Goal: Information Seeking & Learning: Find specific fact

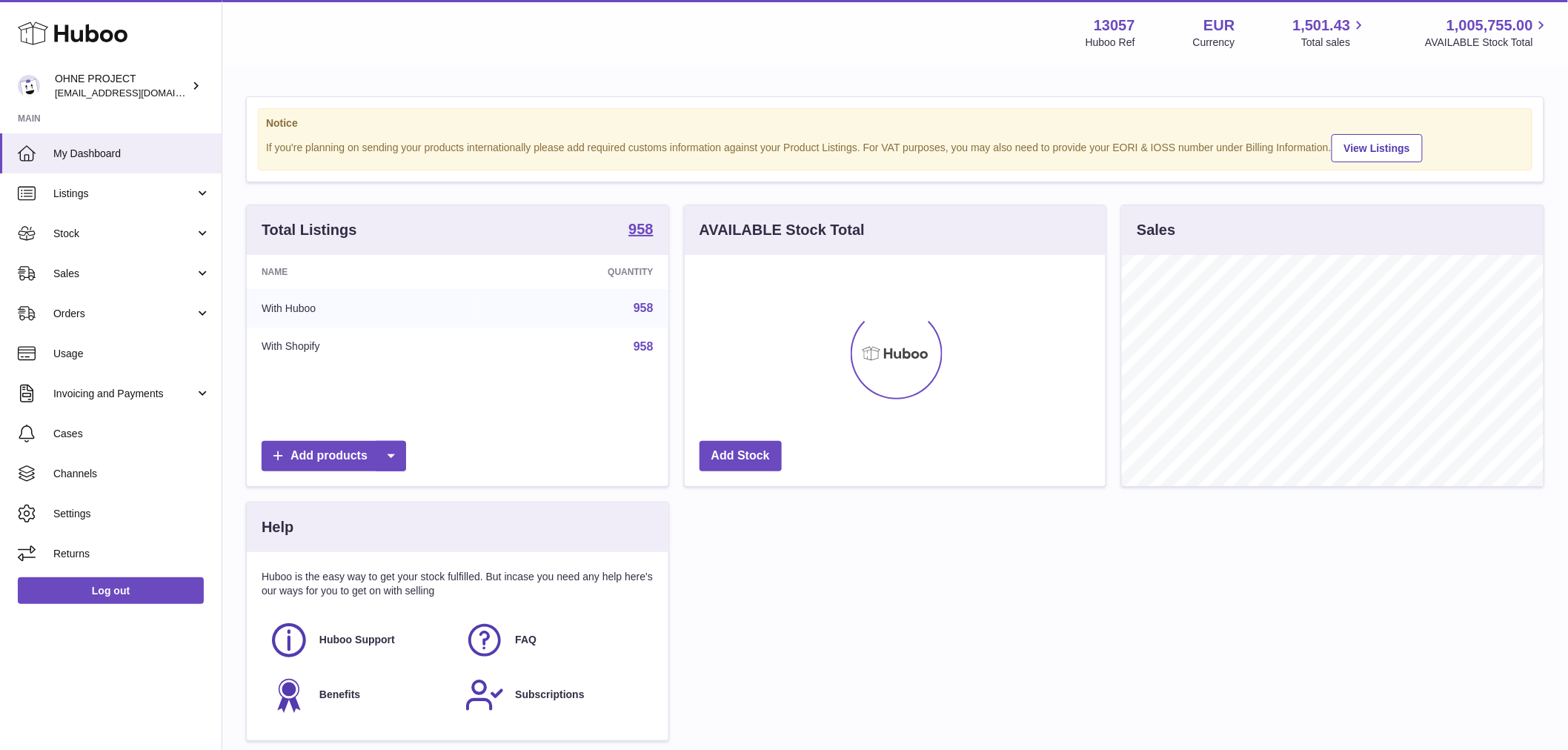
scroll to position [231, 421]
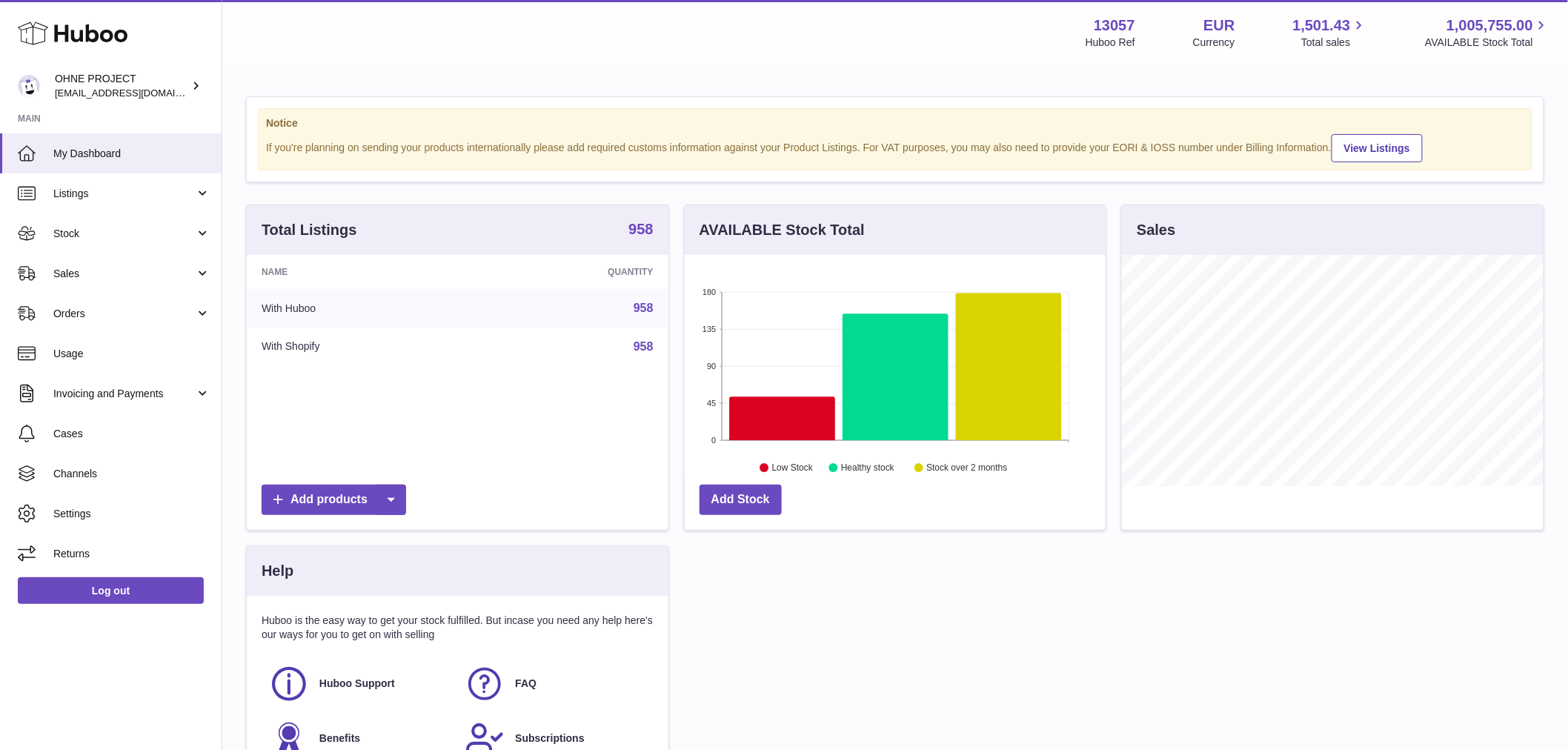
click at [637, 236] on strong "958" at bounding box center [641, 229] width 24 height 15
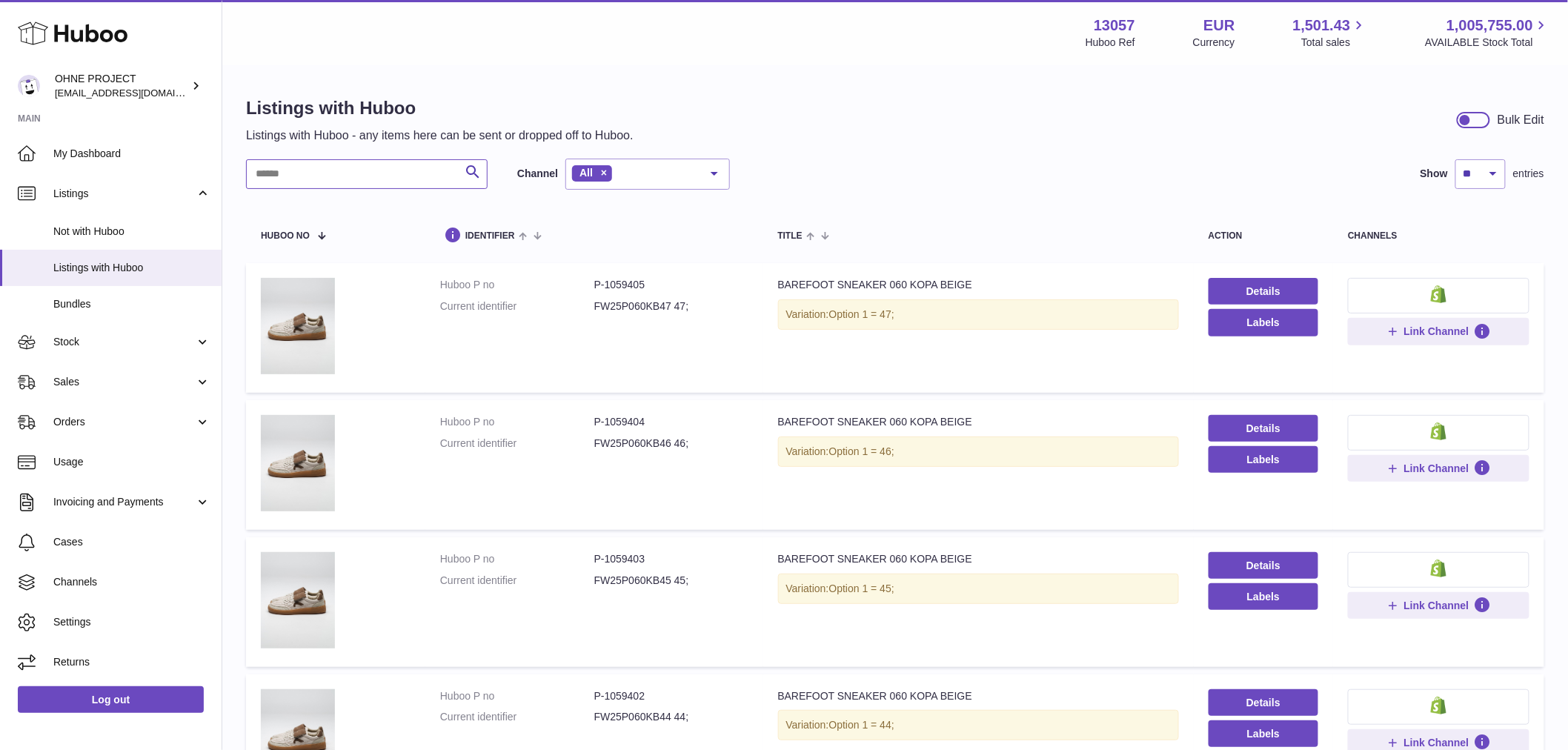
click at [379, 176] on input "text" at bounding box center [367, 174] width 242 height 29
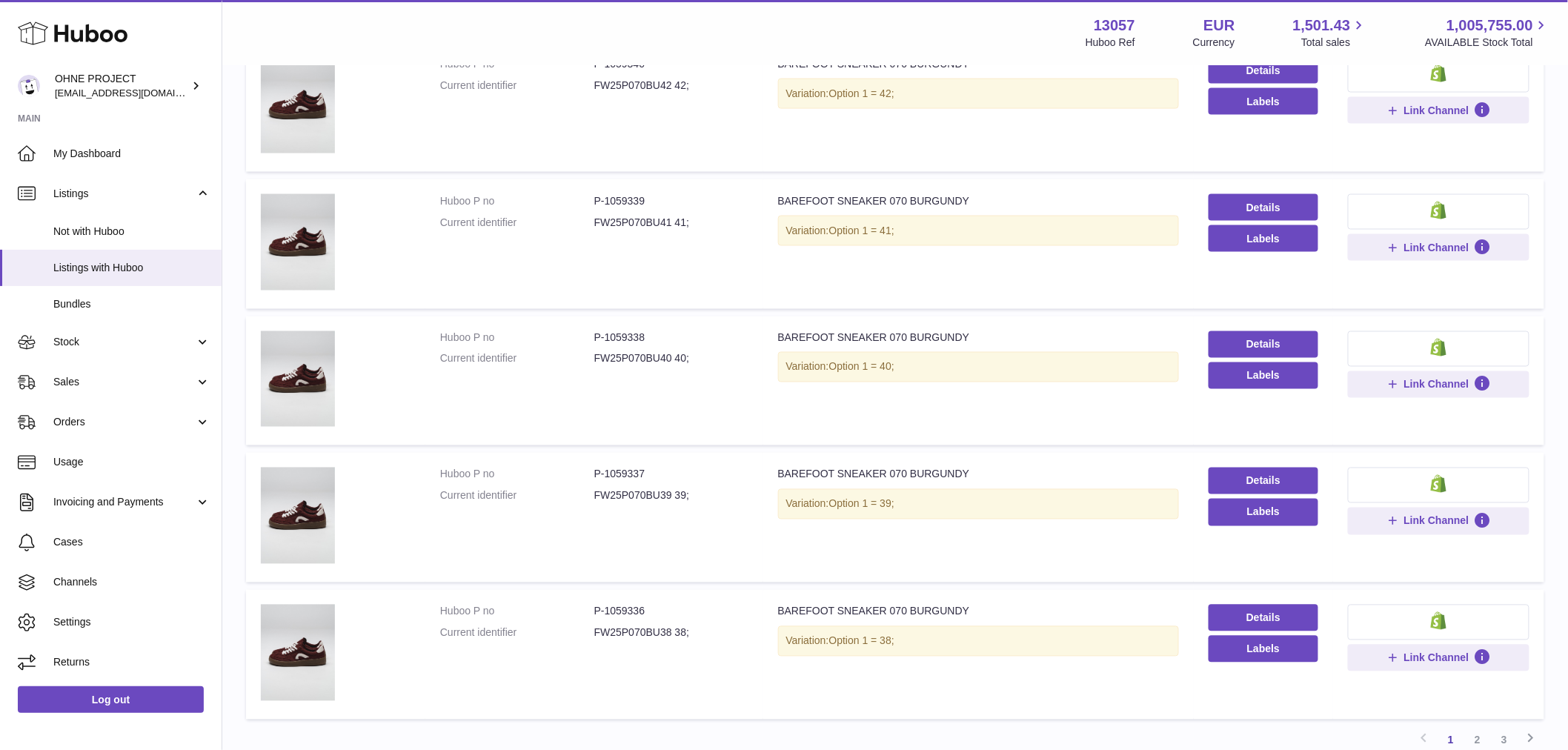
scroll to position [1033, 0]
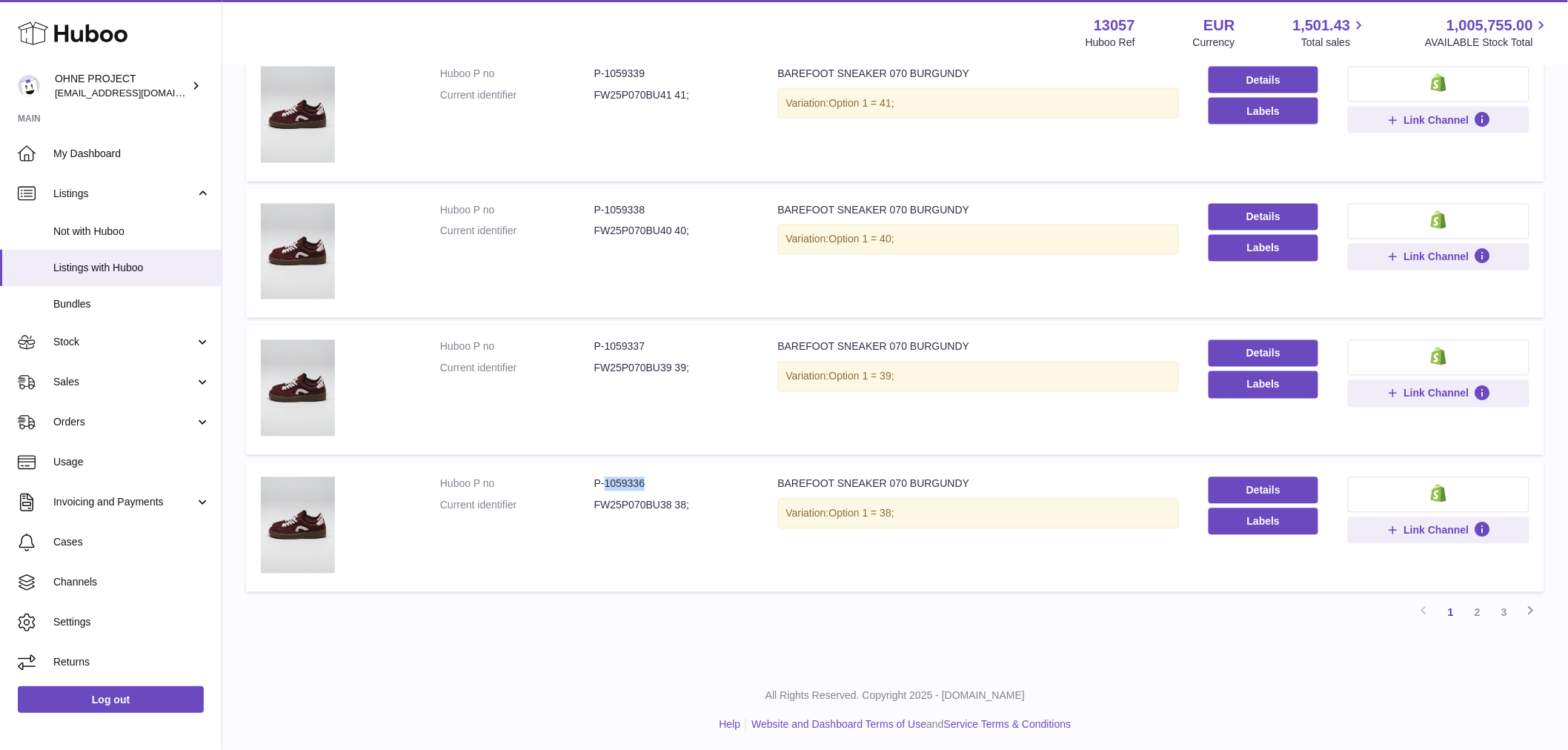
drag, startPoint x: 602, startPoint y: 482, endPoint x: 654, endPoint y: 482, distance: 52.0
click at [654, 482] on dd "P-1059336" at bounding box center [671, 484] width 154 height 14
copy dd "1059336"
drag, startPoint x: 604, startPoint y: 345, endPoint x: 654, endPoint y: 346, distance: 50.0
click at [654, 346] on dd "P-1059337" at bounding box center [671, 347] width 154 height 14
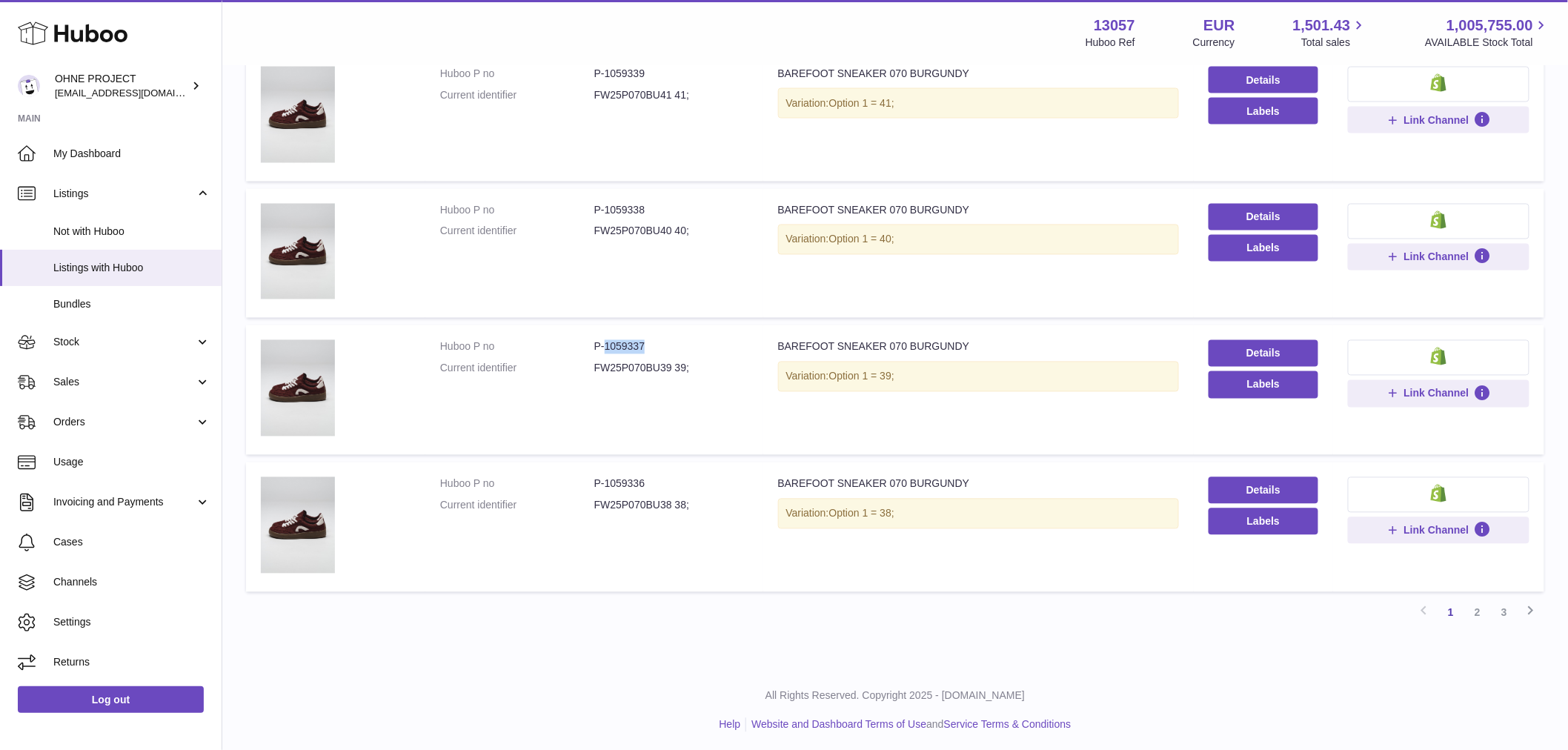
copy dd "1059337"
drag, startPoint x: 603, startPoint y: 206, endPoint x: 668, endPoint y: 206, distance: 65.0
click at [668, 206] on dd "P-1059338" at bounding box center [671, 211] width 154 height 14
copy dd "1059338"
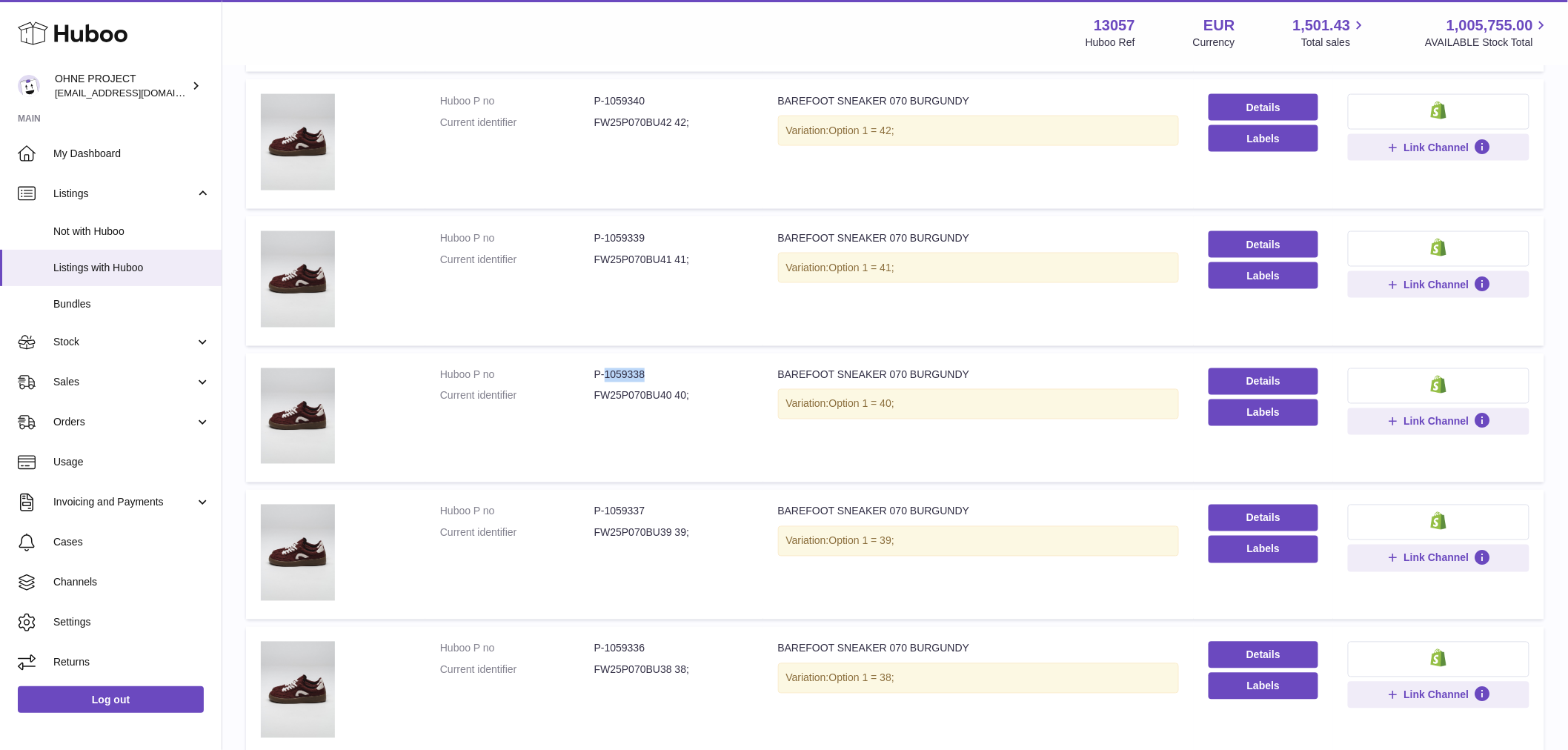
scroll to position [704, 0]
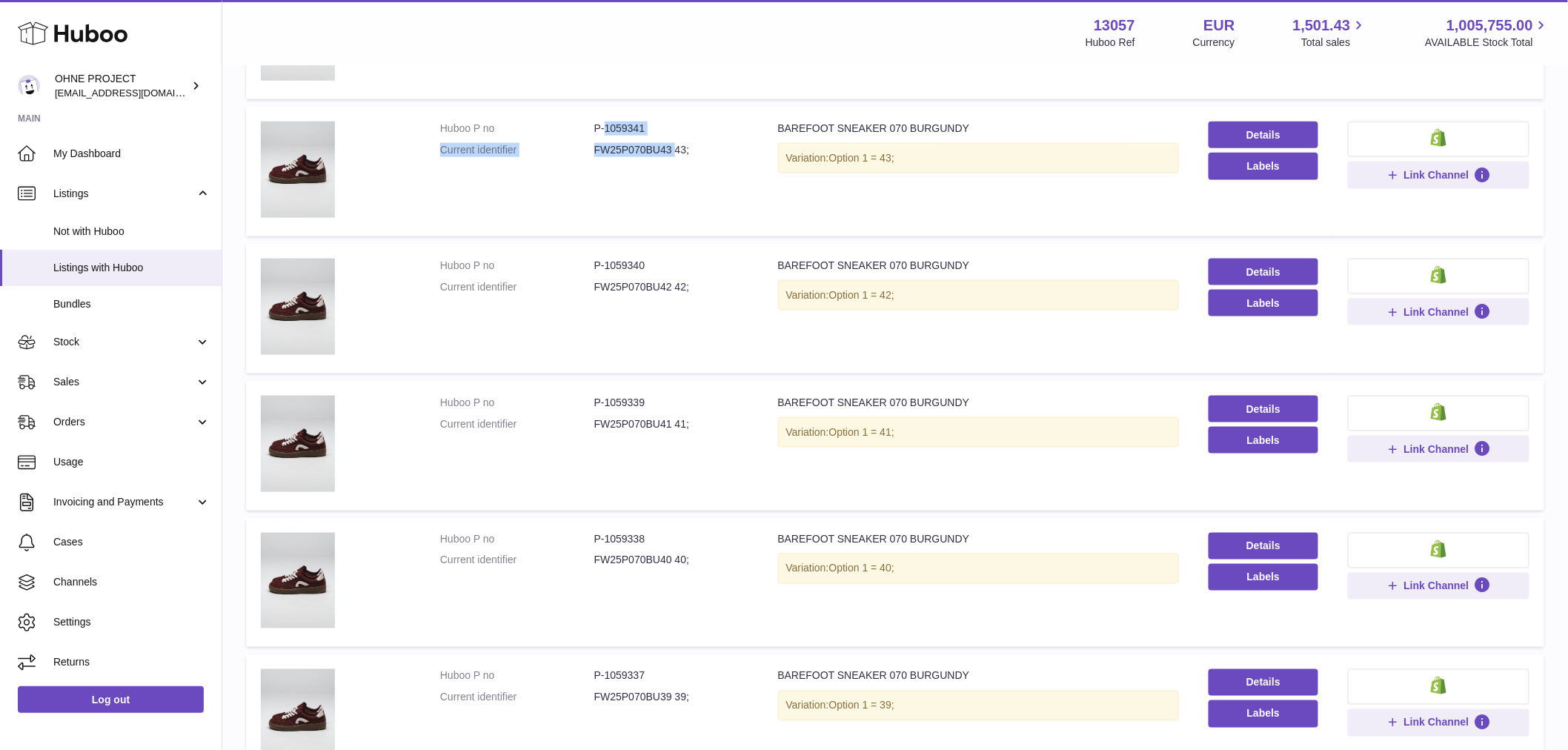
drag, startPoint x: 602, startPoint y: 126, endPoint x: 676, endPoint y: 141, distance: 75.5
click at [676, 139] on dl "Huboo P no P-1059341 Current identifier FW25P070BU43 43;" at bounding box center [594, 142] width 308 height 43
drag, startPoint x: 667, startPoint y: 157, endPoint x: 640, endPoint y: 130, distance: 38.2
click at [669, 157] on dl "Huboo P no P-1059341 Current identifier FW25P070BU43 43;" at bounding box center [594, 142] width 308 height 43
click at [609, 197] on td "Huboo P no P-1059341 Current identifier FW25P070BU43 43;" at bounding box center [594, 172] width 338 height 130
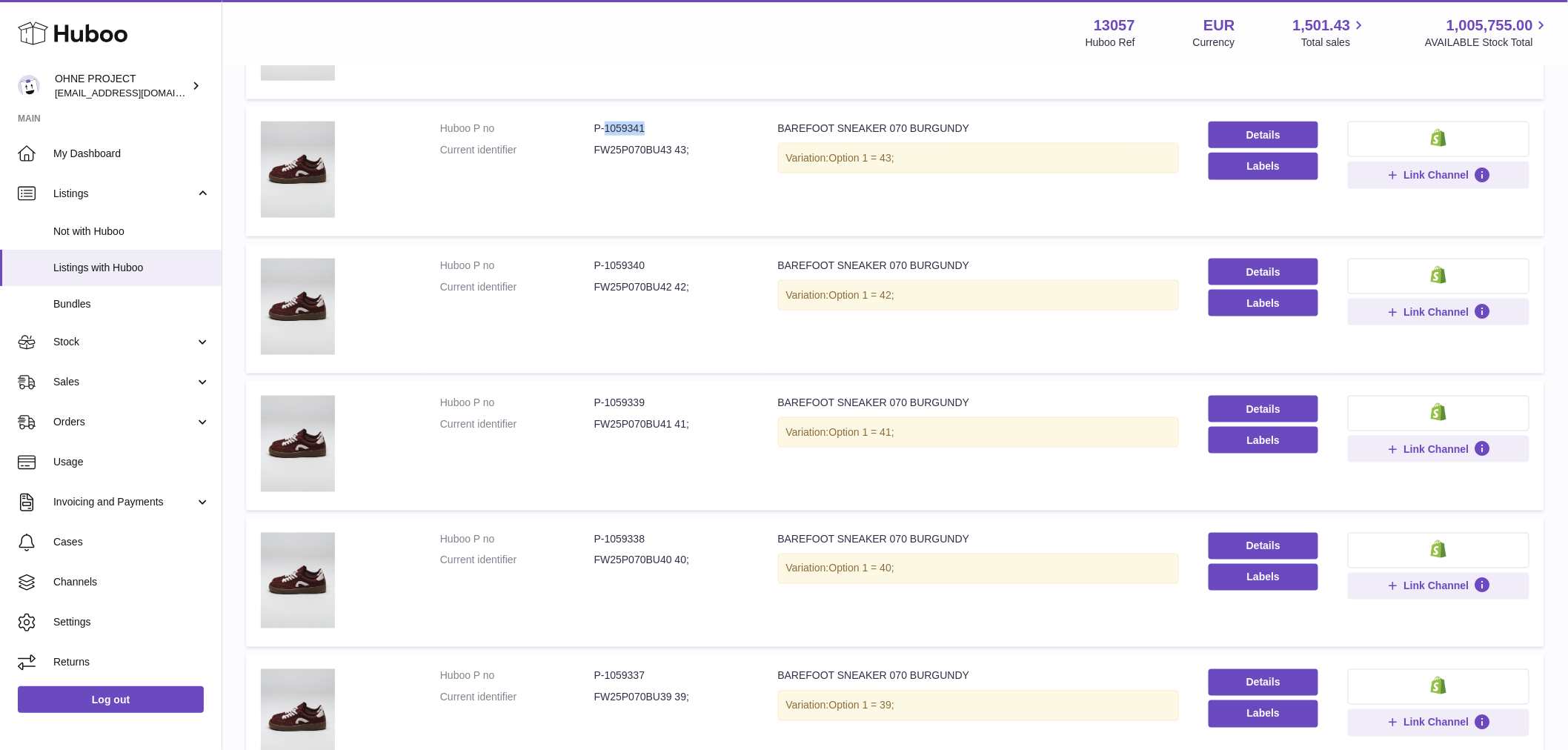
drag, startPoint x: 603, startPoint y: 121, endPoint x: 653, endPoint y: 131, distance: 51.0
click at [653, 131] on dd "P-1059341" at bounding box center [671, 128] width 154 height 14
copy dd "1059341"
drag, startPoint x: 602, startPoint y: 263, endPoint x: 690, endPoint y: 261, distance: 88.0
click at [688, 261] on dd "P-1059340" at bounding box center [671, 265] width 154 height 14
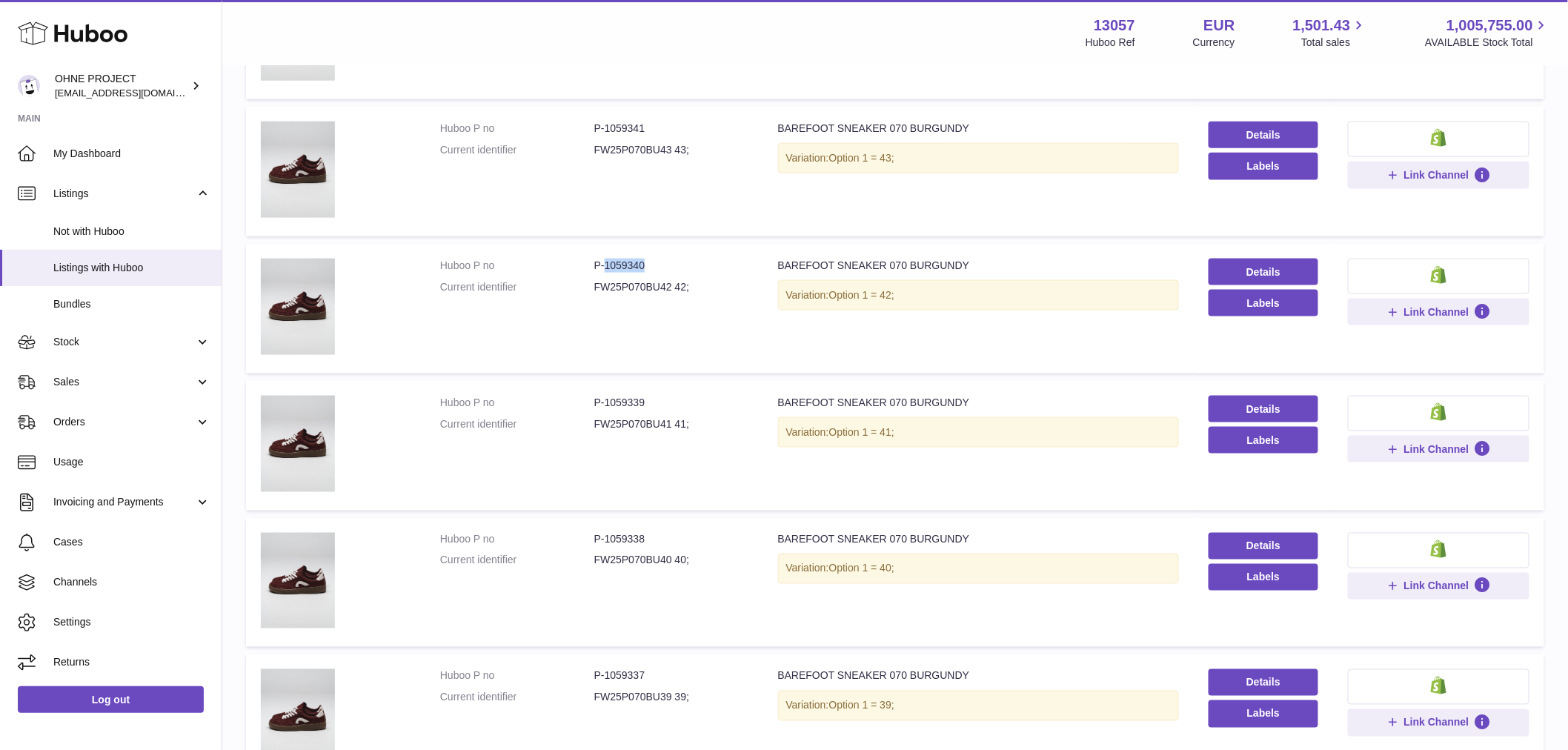
copy dd "1059340"
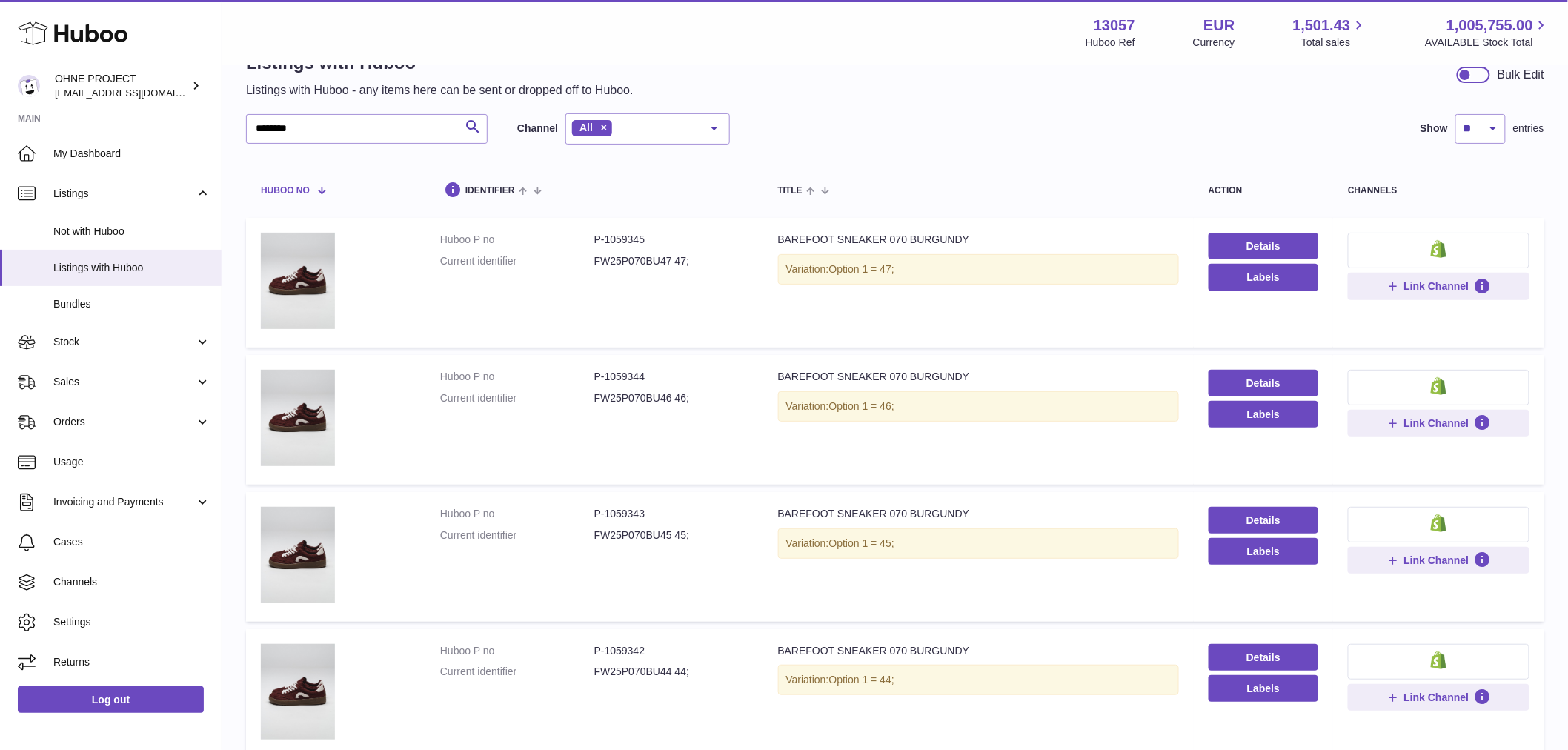
scroll to position [0, 0]
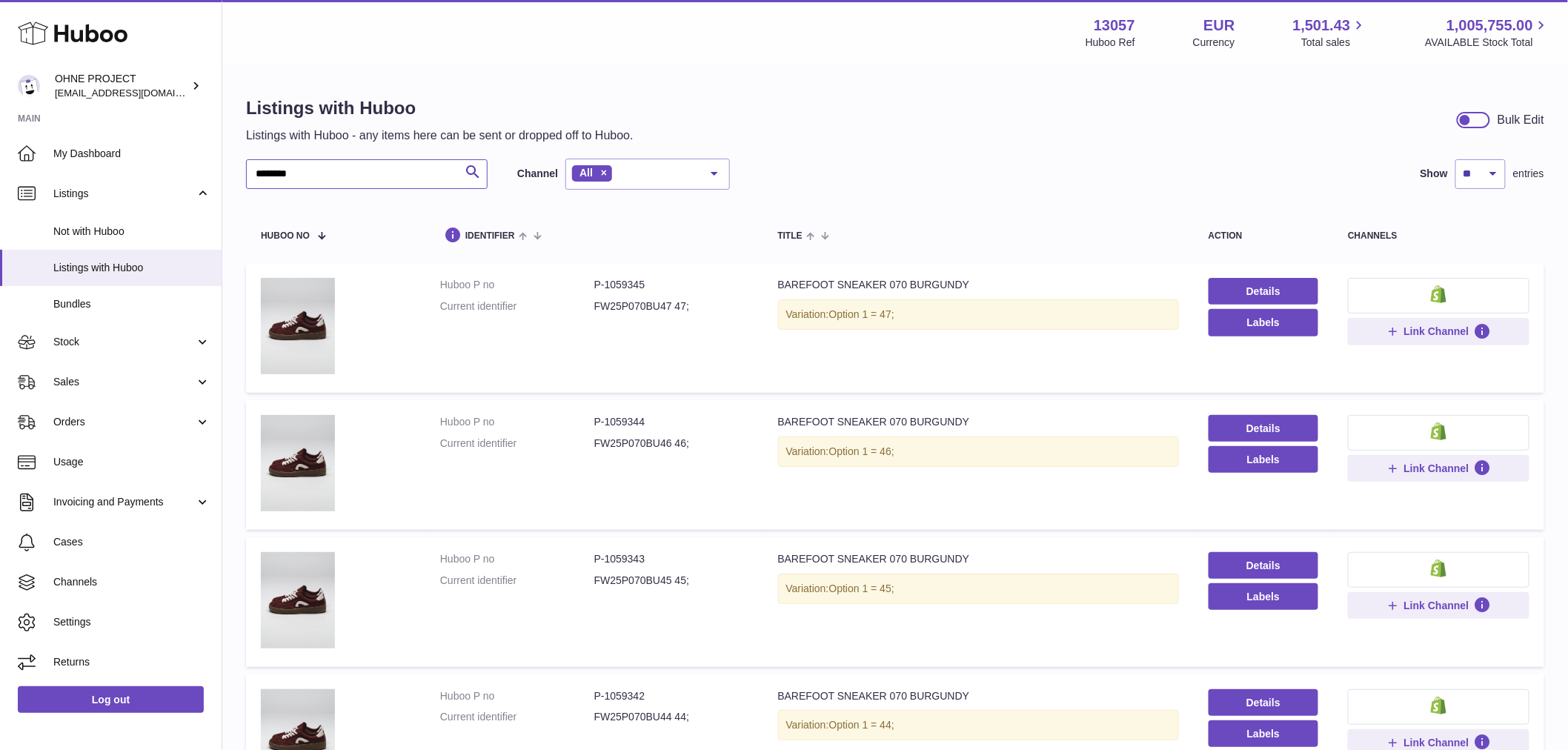
drag, startPoint x: 317, startPoint y: 174, endPoint x: 227, endPoint y: 148, distance: 93.7
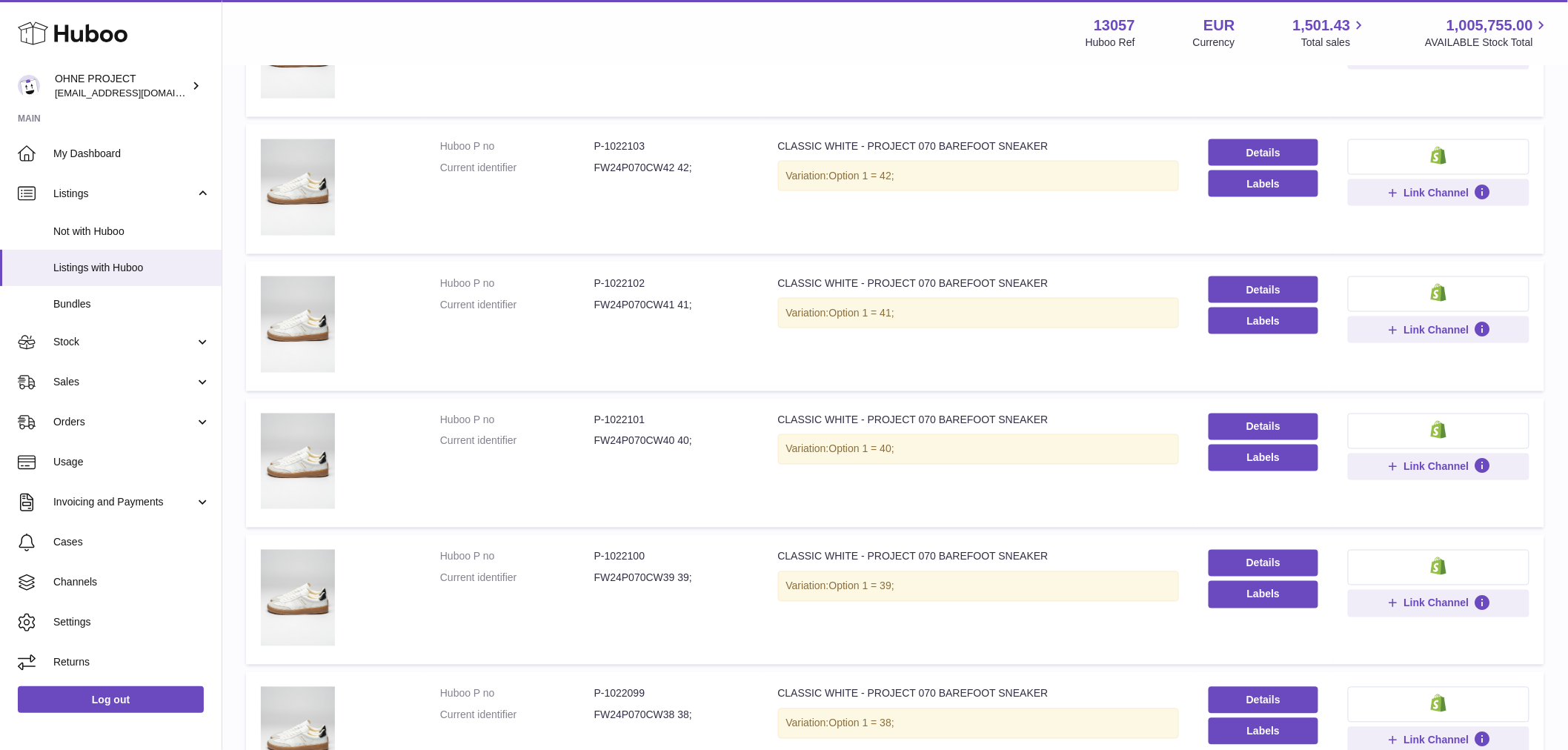
scroll to position [1033, 0]
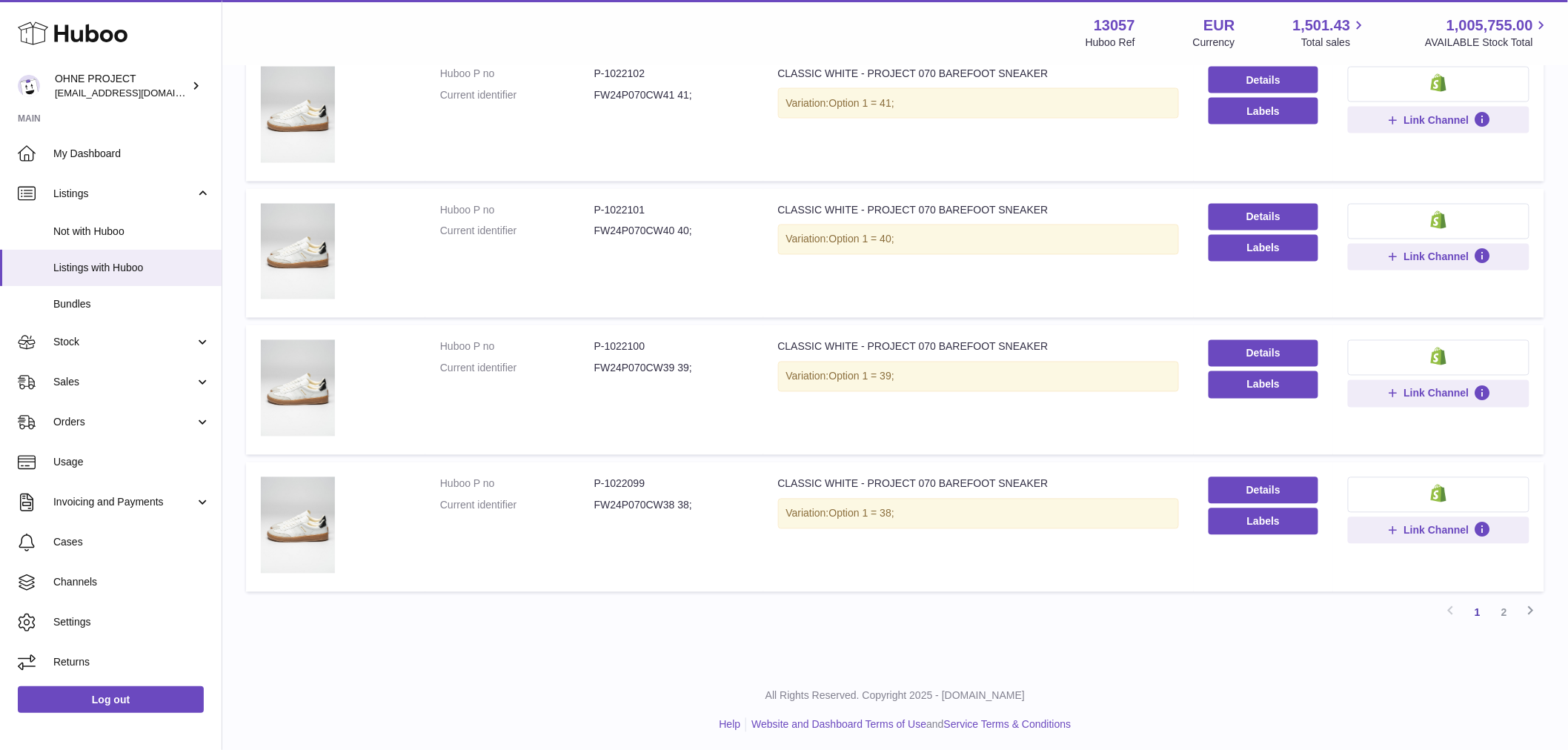
drag, startPoint x: 1515, startPoint y: 608, endPoint x: 1505, endPoint y: 609, distance: 10.0
click at [1513, 609] on link "2" at bounding box center [1504, 612] width 26 height 26
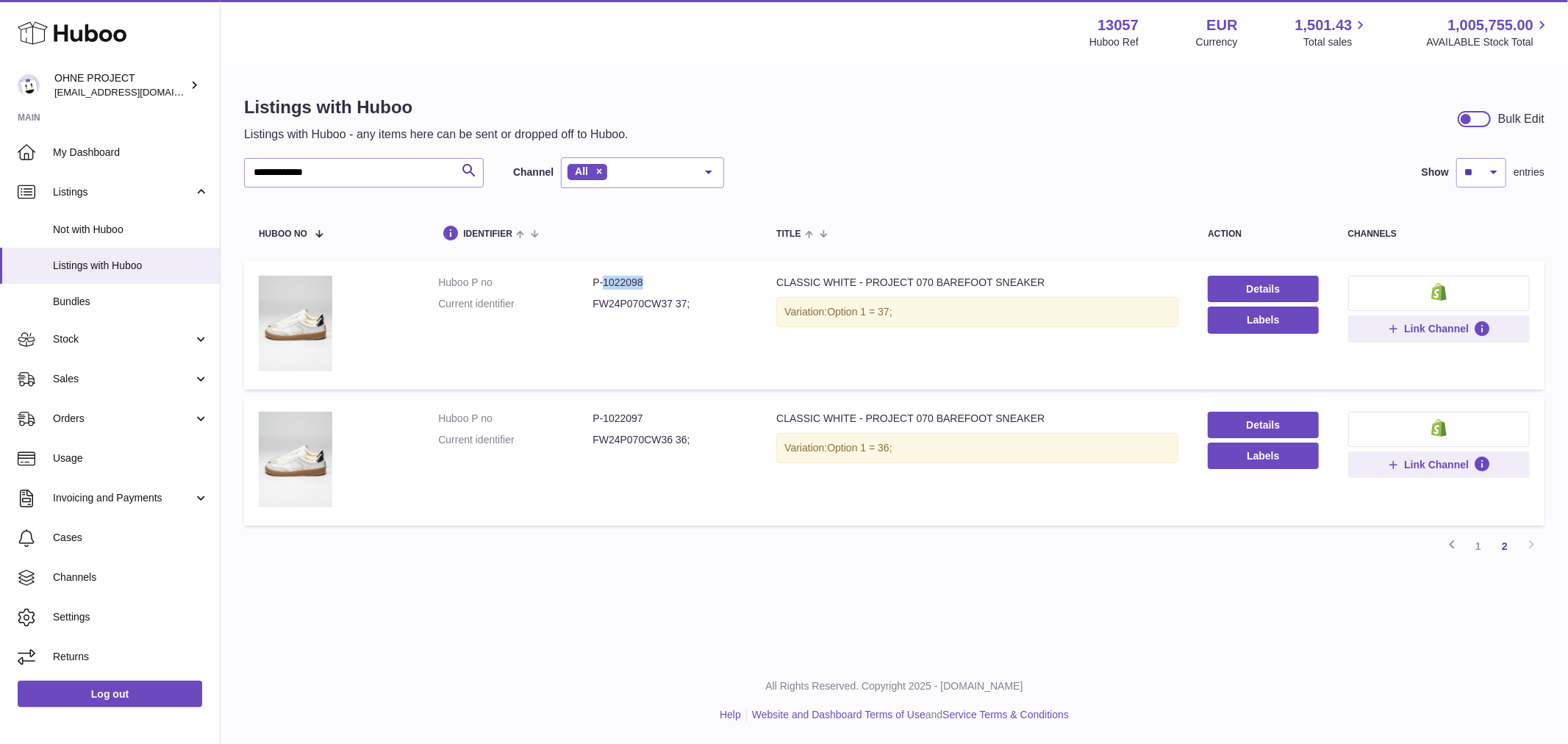
drag, startPoint x: 601, startPoint y: 281, endPoint x: 664, endPoint y: 281, distance: 63.0
click at [664, 281] on dd "P-1022098" at bounding box center [669, 282] width 155 height 14
copy dd "1022098"
drag, startPoint x: 601, startPoint y: 412, endPoint x: 680, endPoint y: 415, distance: 79.1
click at [680, 415] on dd "P-1022097" at bounding box center [669, 418] width 155 height 14
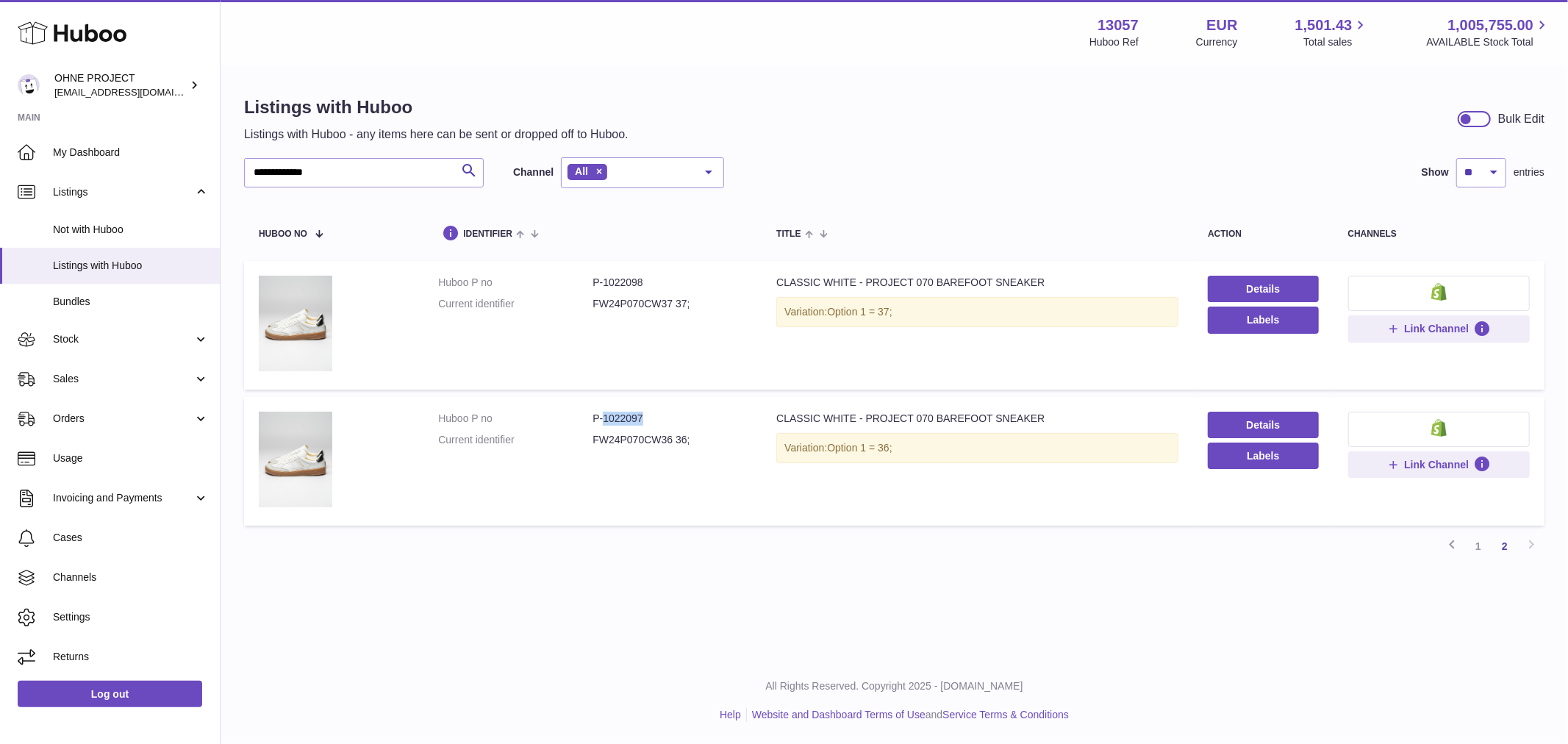
copy dd "1022097"
click at [1470, 544] on link "1" at bounding box center [1478, 545] width 26 height 26
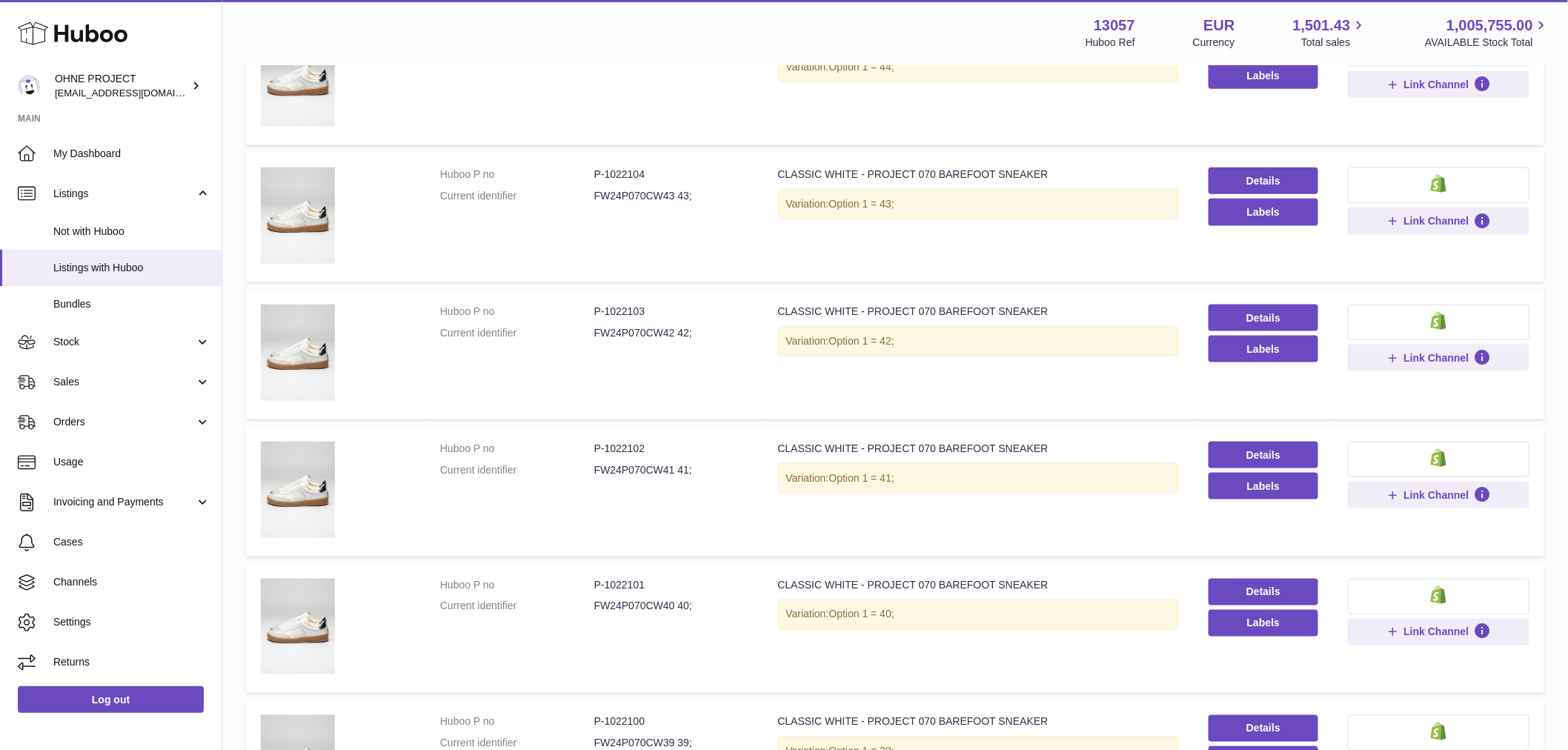
scroll to position [906, 0]
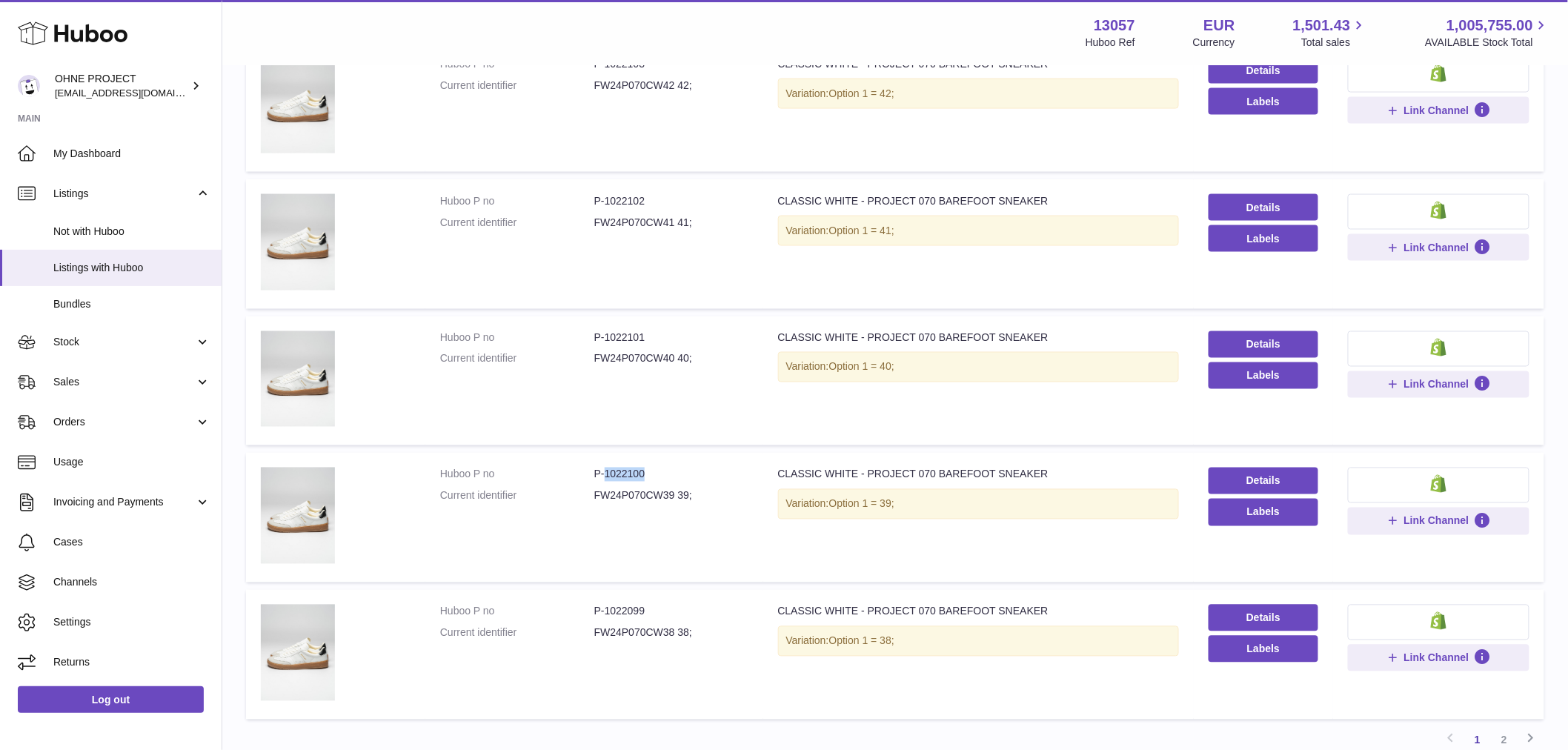
drag, startPoint x: 603, startPoint y: 469, endPoint x: 660, endPoint y: 457, distance: 58.2
click at [657, 461] on td "Huboo P no P-1022100 Current identifier FW24P070CW39 39;" at bounding box center [594, 517] width 338 height 130
copy dd "1022100"
drag, startPoint x: 602, startPoint y: 334, endPoint x: 676, endPoint y: 344, distance: 74.7
click at [676, 341] on dd "P-1022101" at bounding box center [671, 338] width 154 height 14
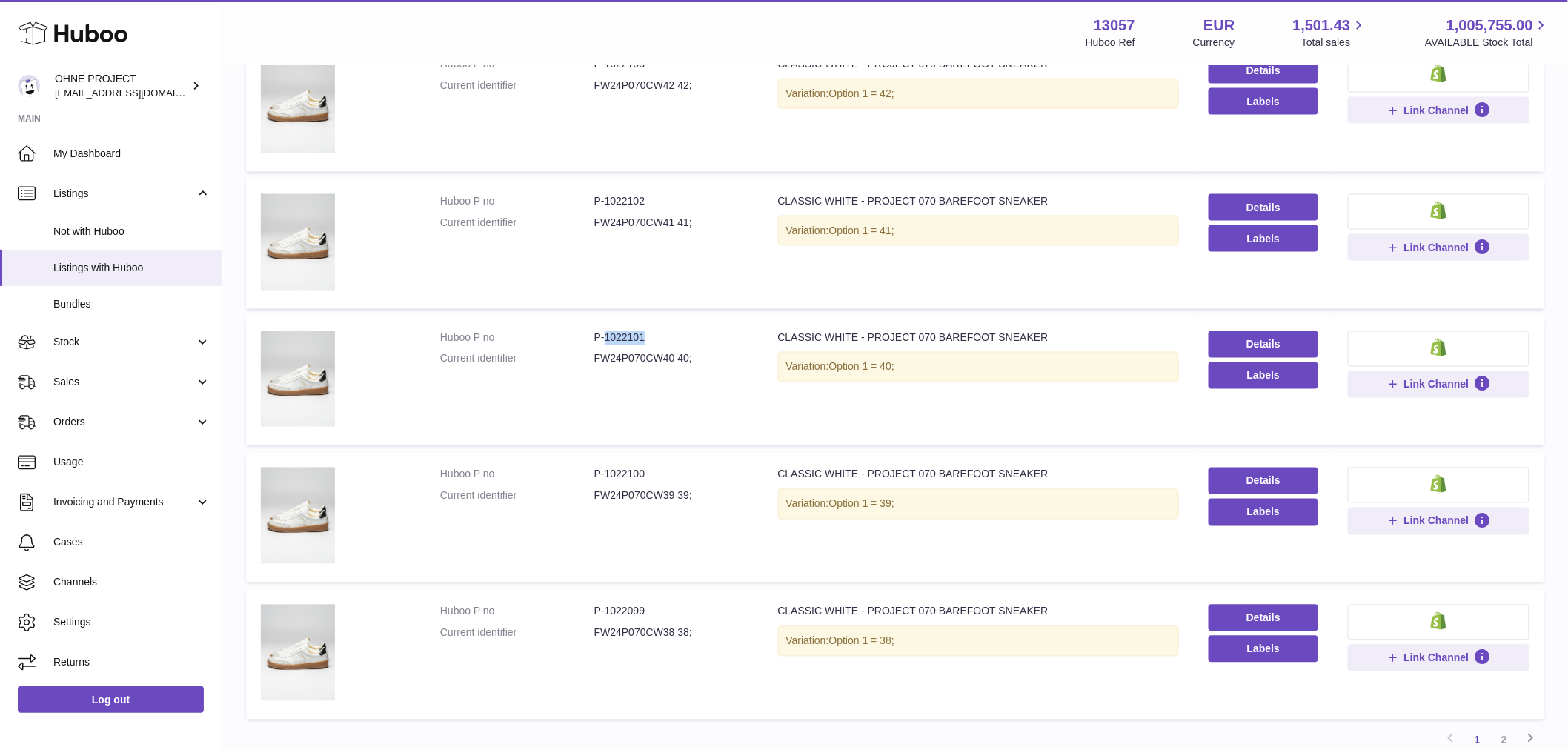
copy dd "1022101"
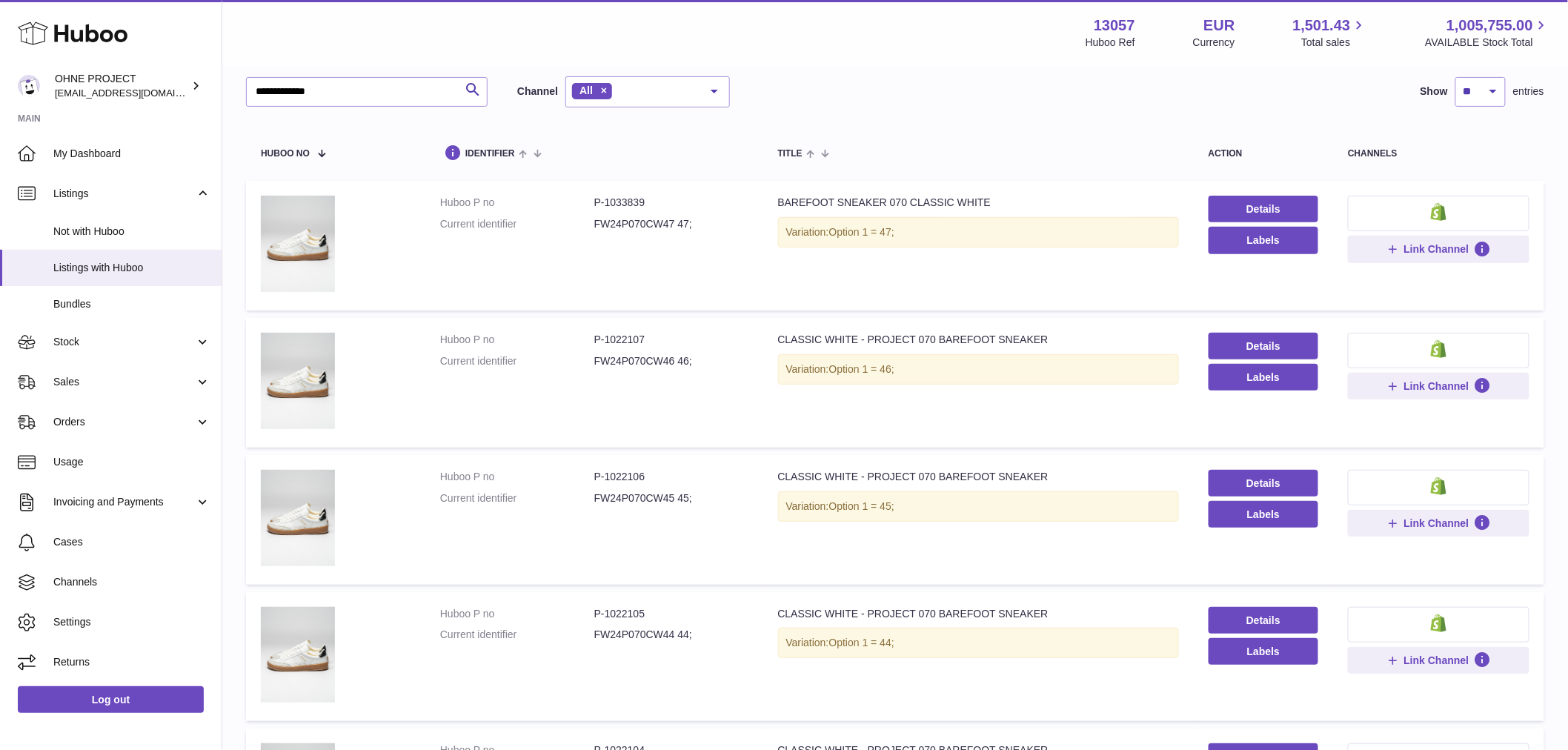
scroll to position [0, 0]
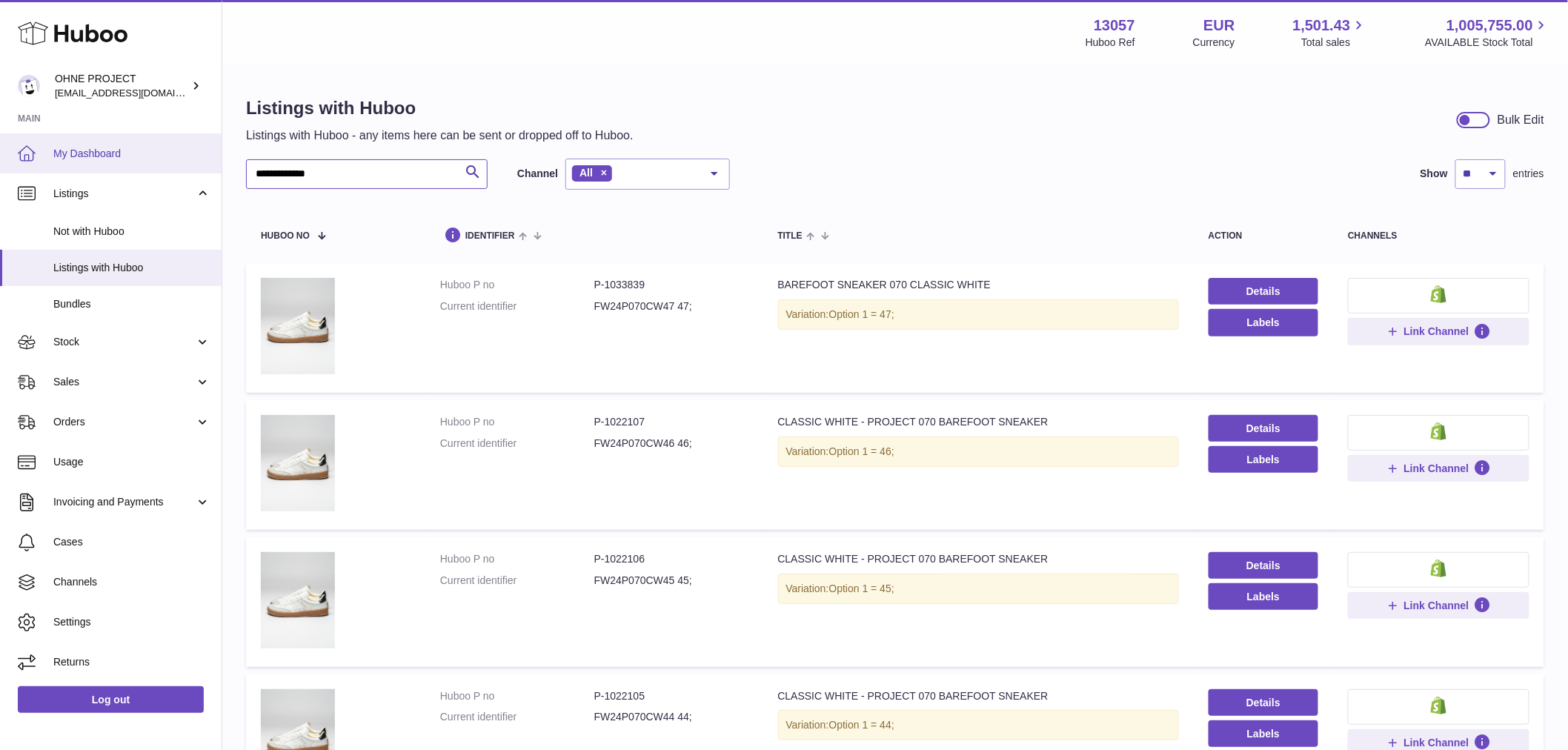
drag, startPoint x: 372, startPoint y: 180, endPoint x: 110, endPoint y: 145, distance: 264.3
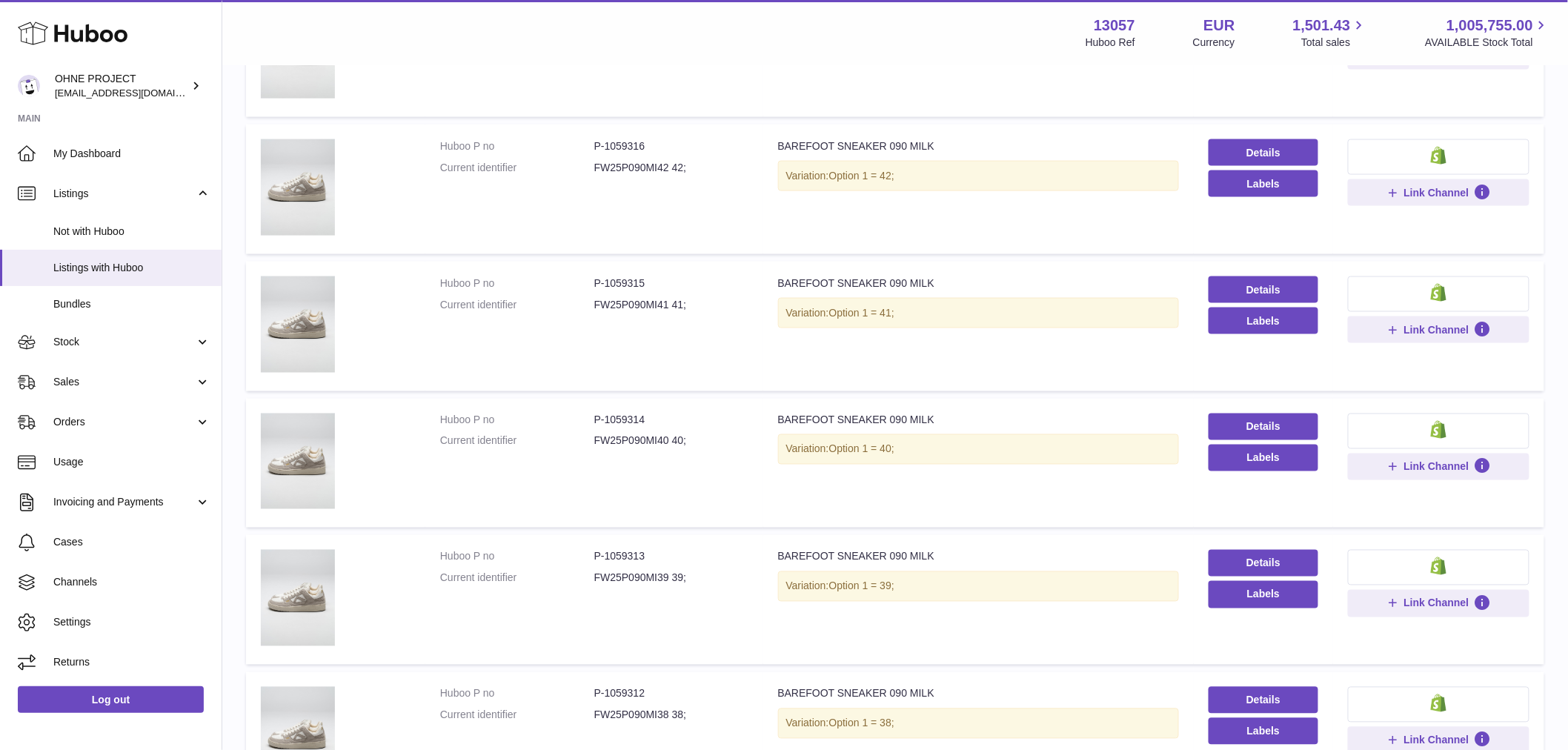
scroll to position [1033, 0]
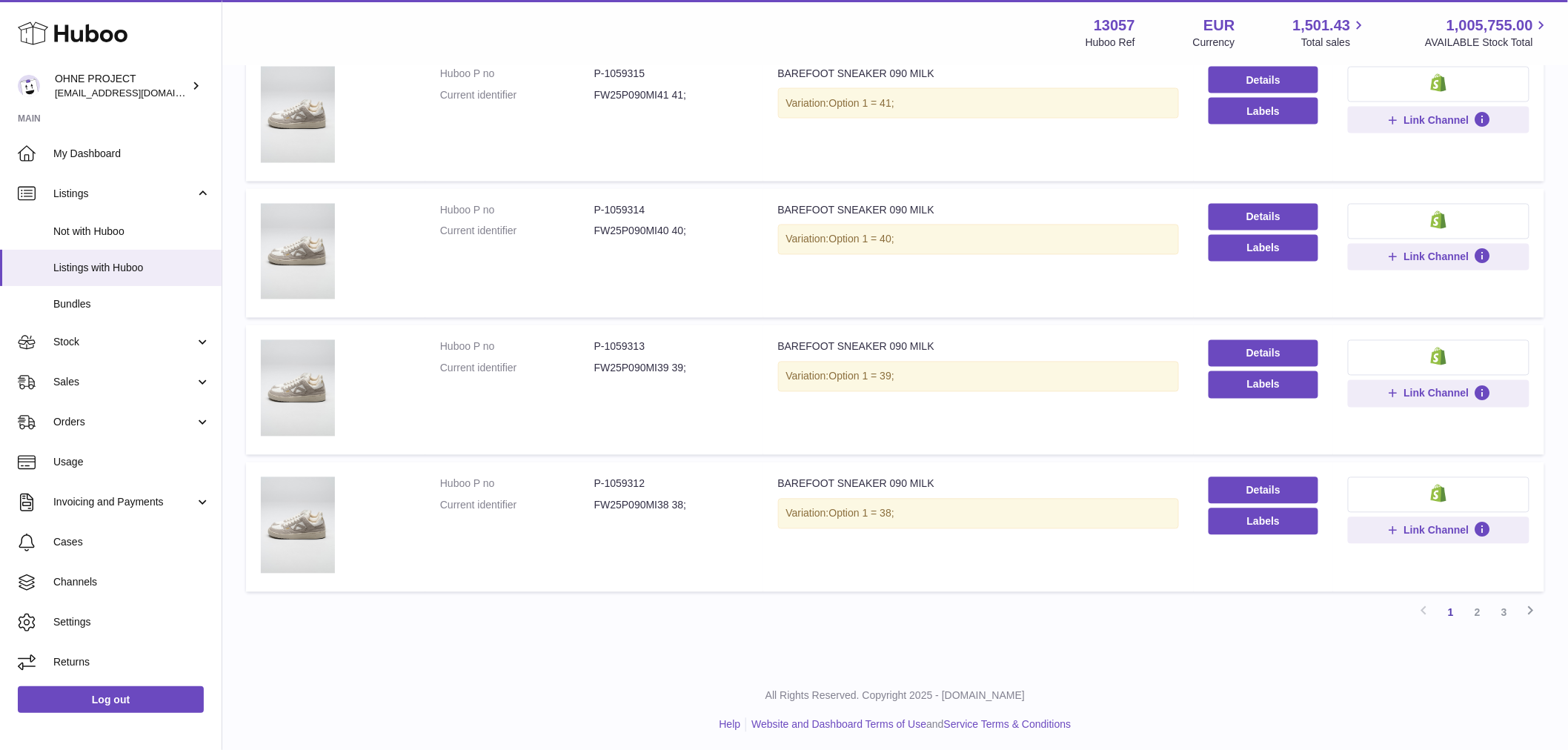
type input "****"
drag, startPoint x: 602, startPoint y: 344, endPoint x: 695, endPoint y: 364, distance: 95.1
click at [694, 363] on dl "Huboo P no P-1059313 Current identifier FW25P090MI39 39;" at bounding box center [594, 361] width 308 height 43
click at [695, 364] on dd "FW25P090MI39 39;" at bounding box center [671, 368] width 154 height 14
drag, startPoint x: 602, startPoint y: 341, endPoint x: 673, endPoint y: 342, distance: 71.0
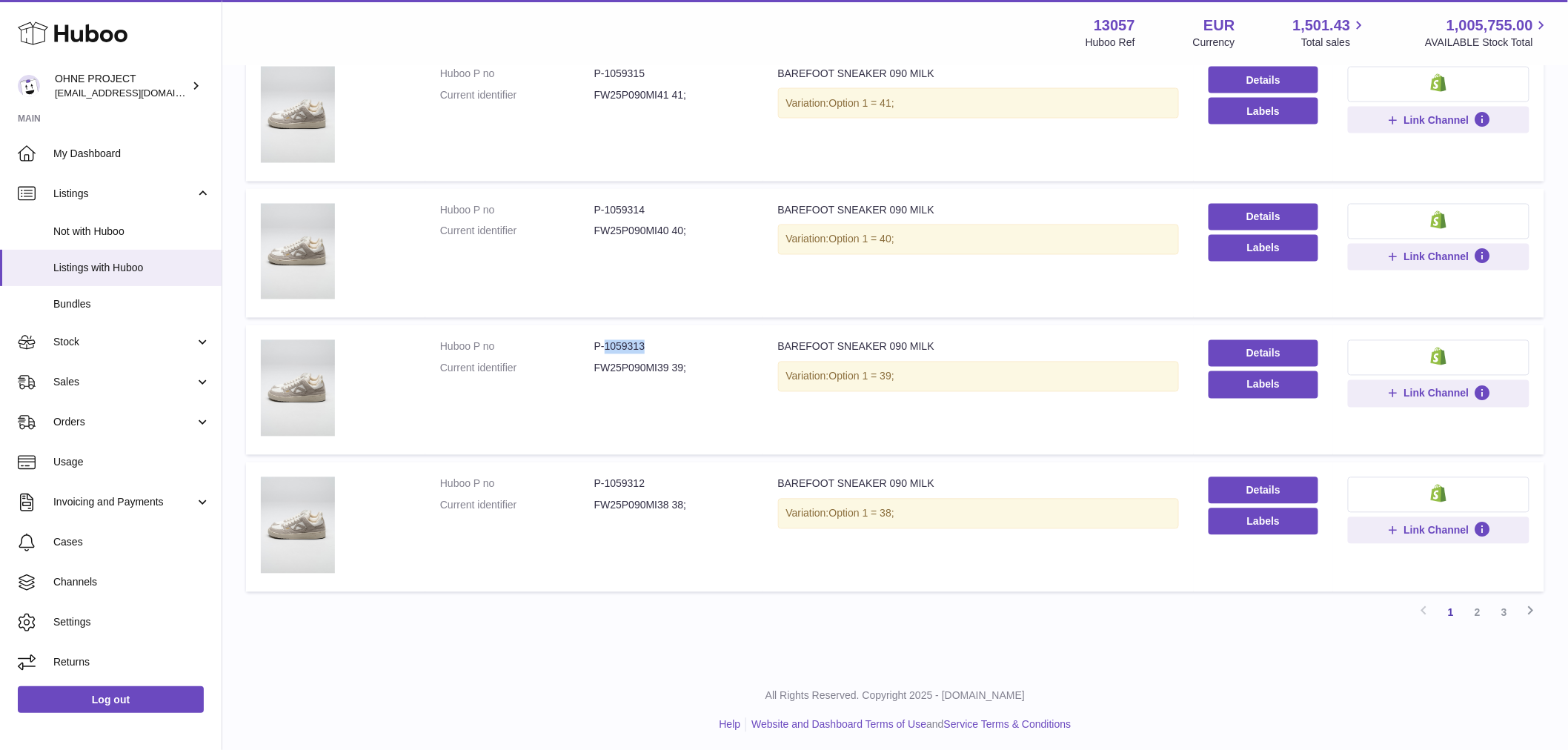
click at [673, 342] on dd "P-1059313" at bounding box center [671, 347] width 154 height 14
copy dd "1059313"
